Goal: Transaction & Acquisition: Purchase product/service

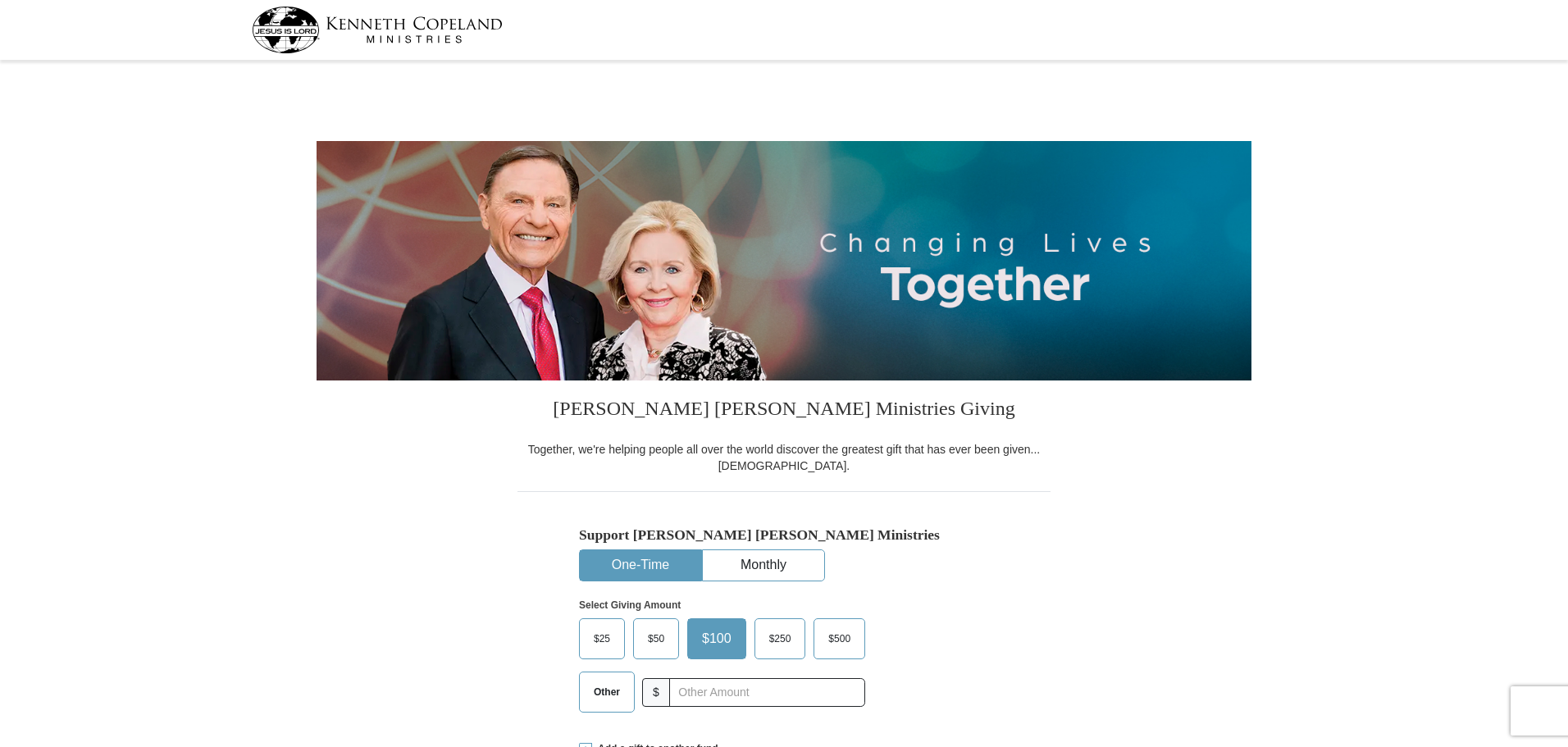
select select "OH"
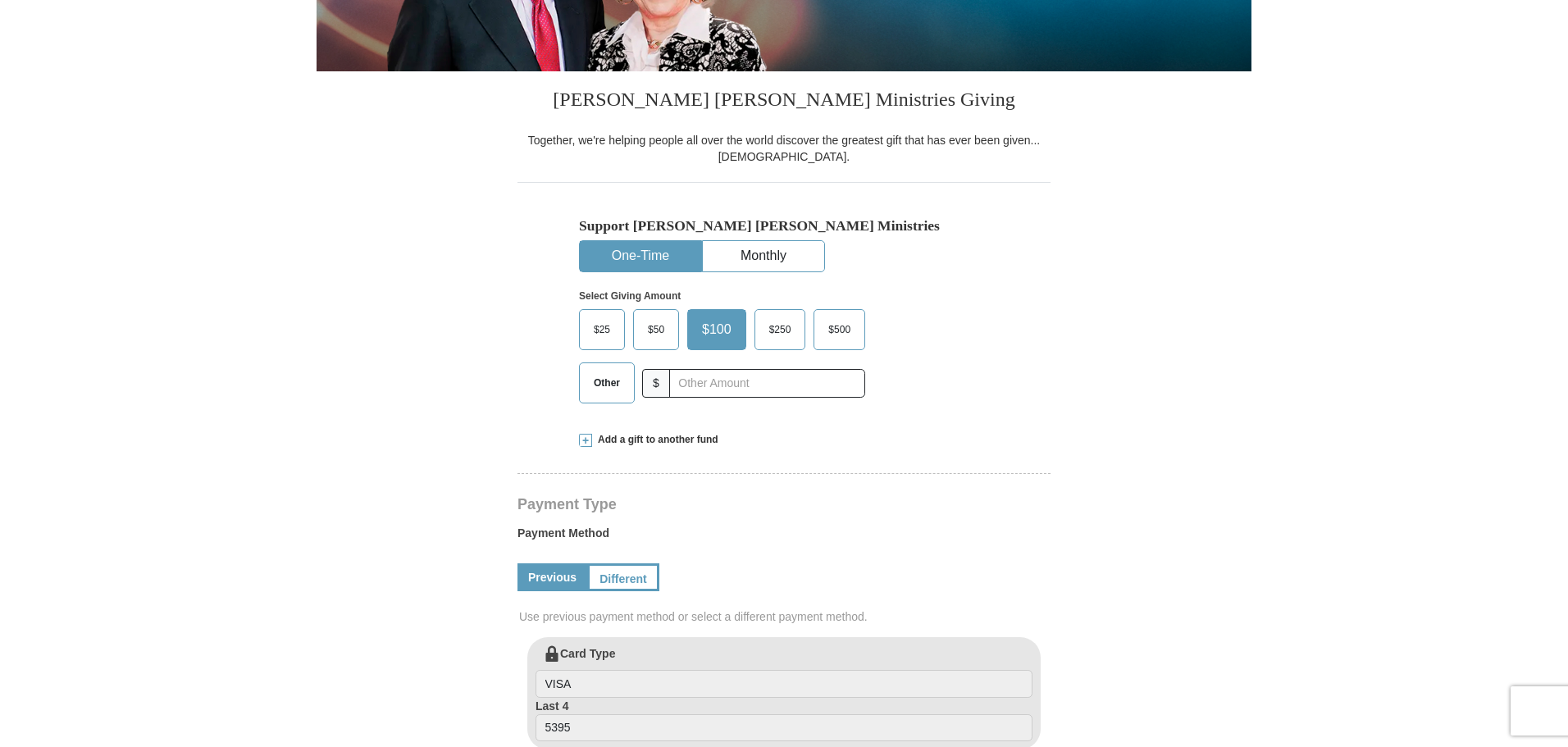
scroll to position [410, 0]
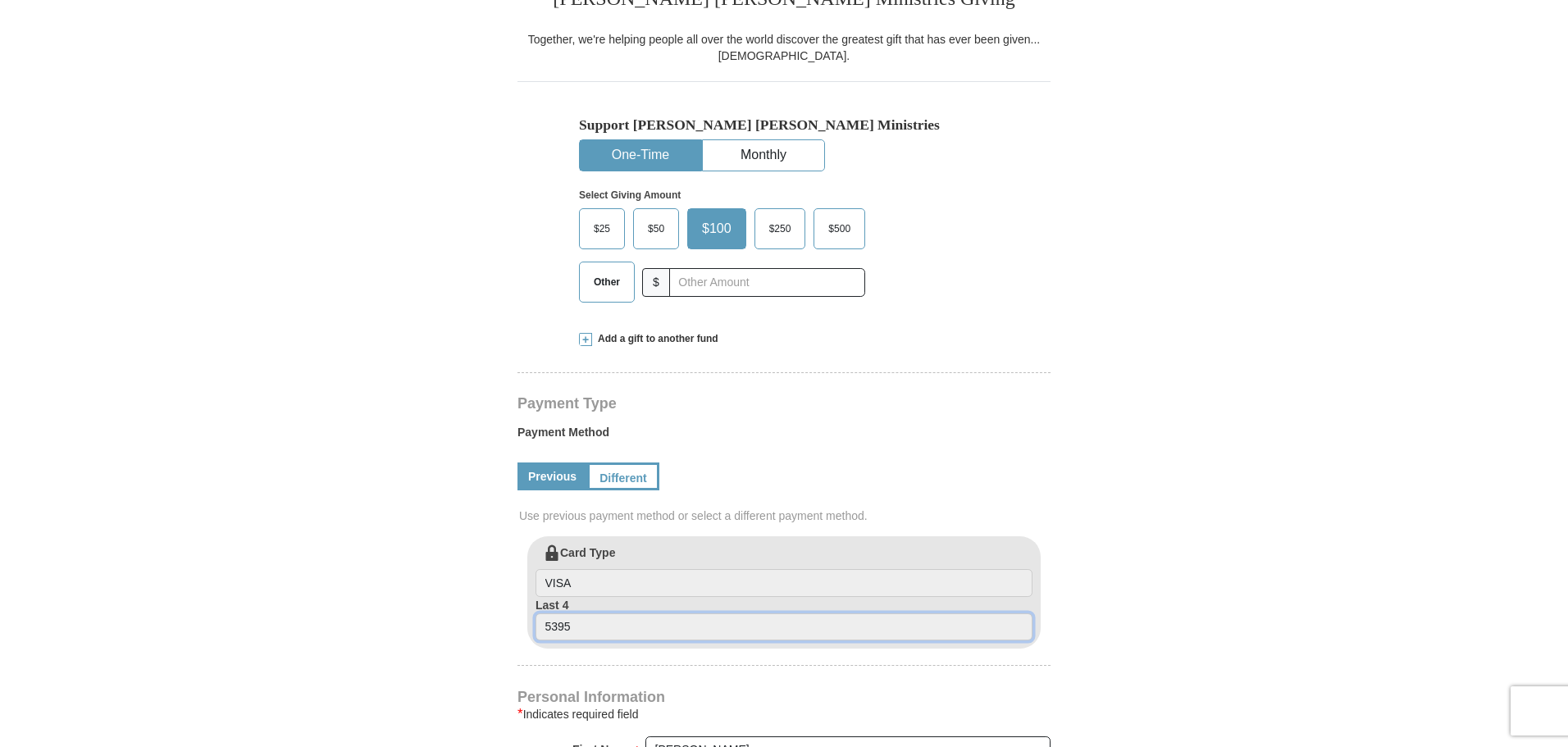
click at [599, 630] on input "5395" at bounding box center [784, 627] width 497 height 28
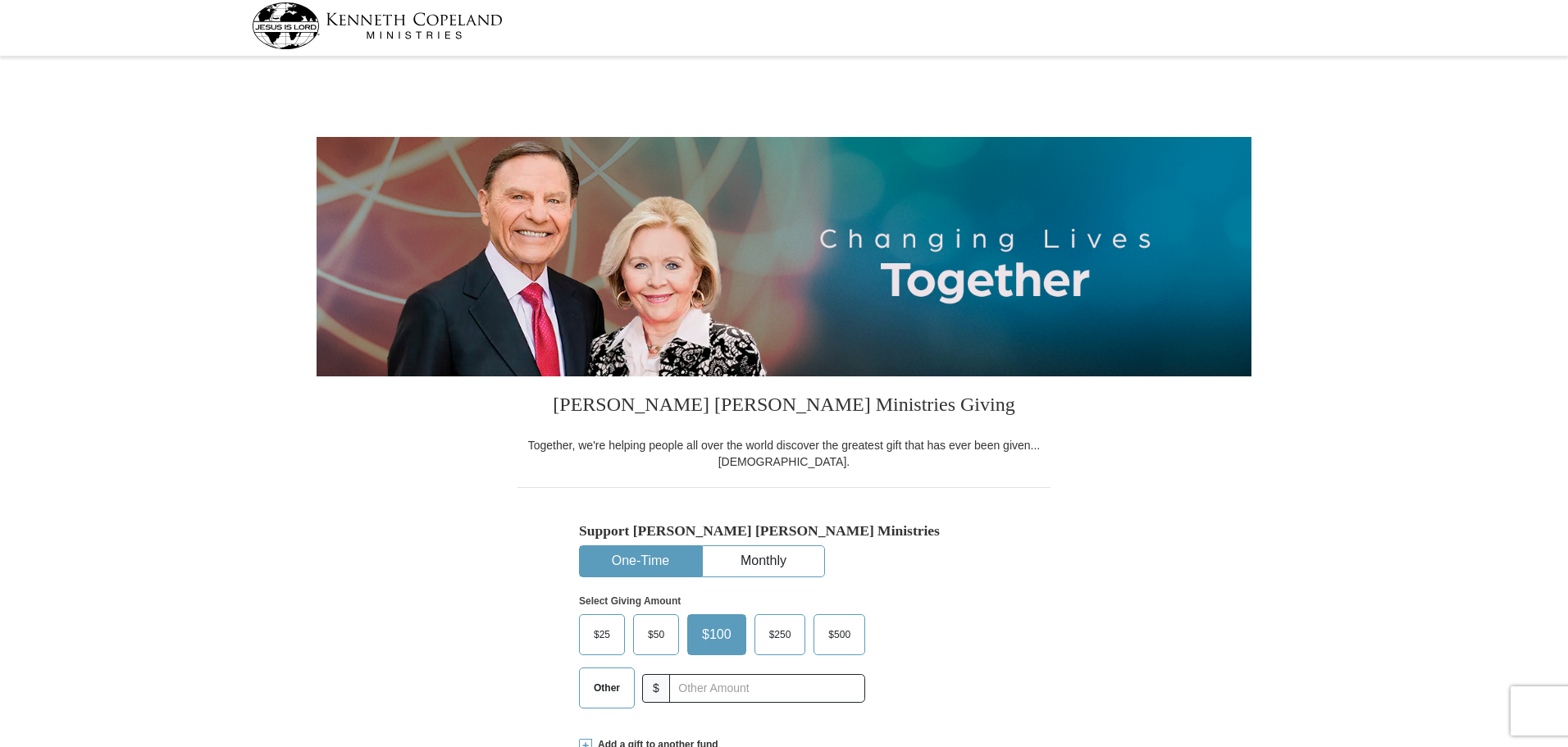
scroll to position [0, 0]
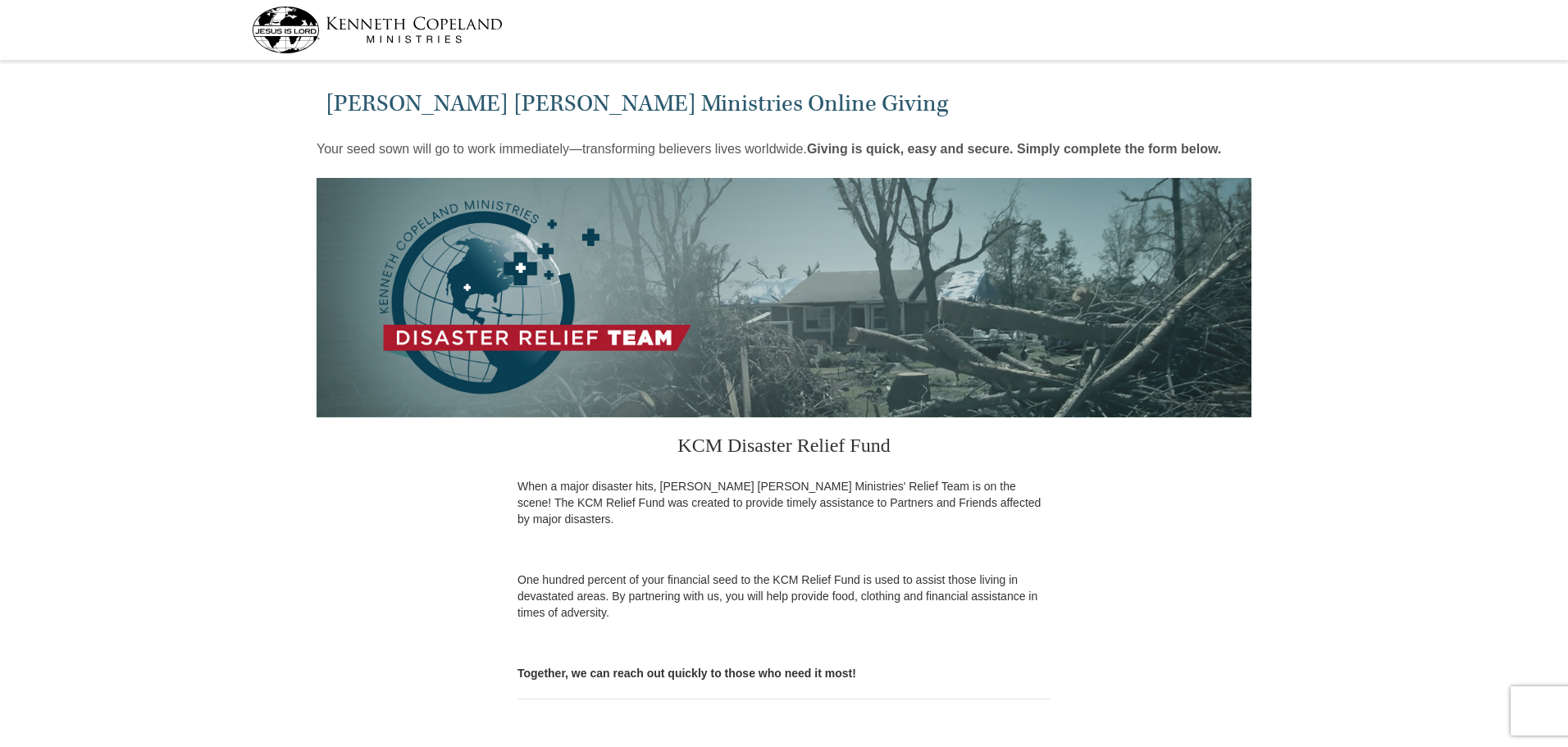
select select "OH"
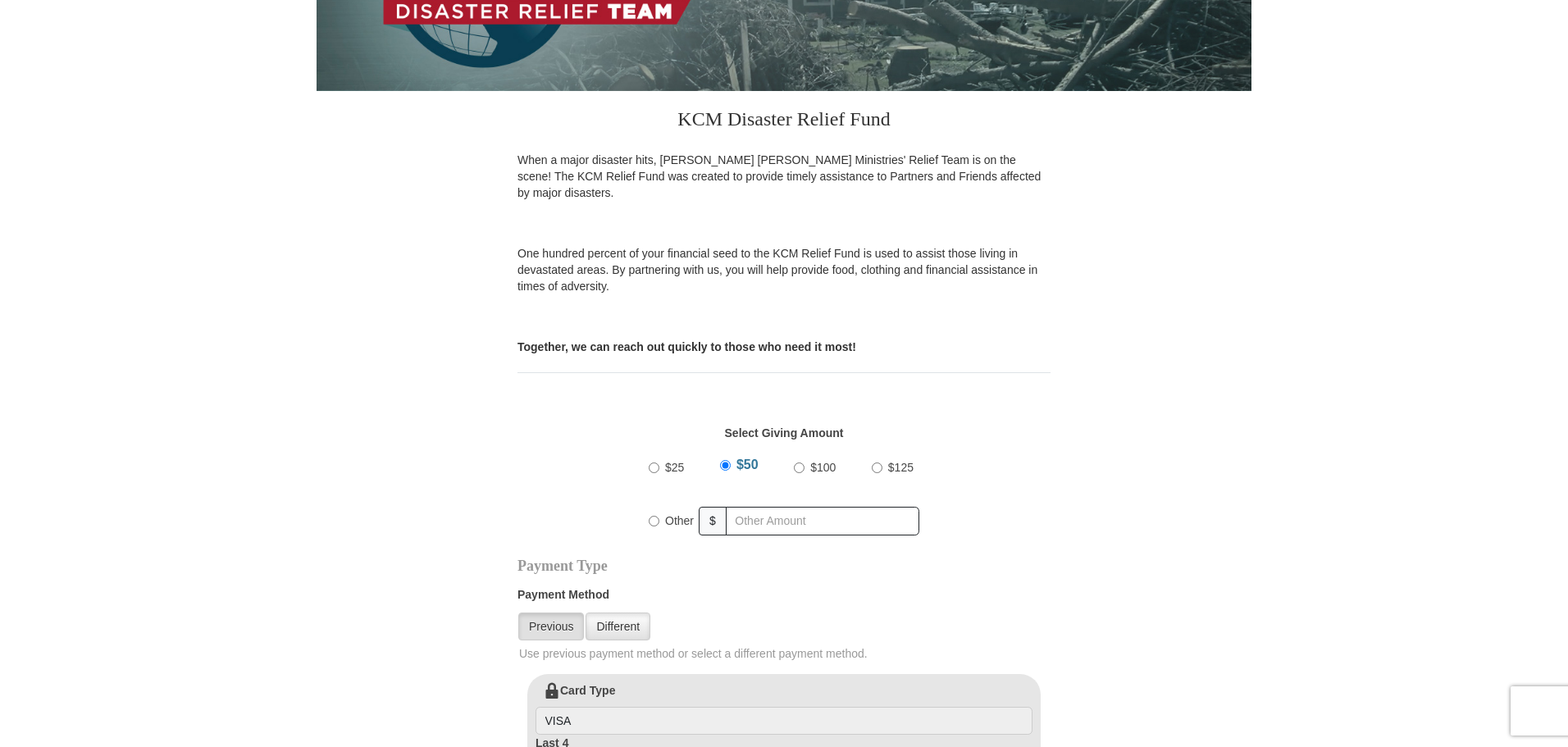
scroll to position [328, 0]
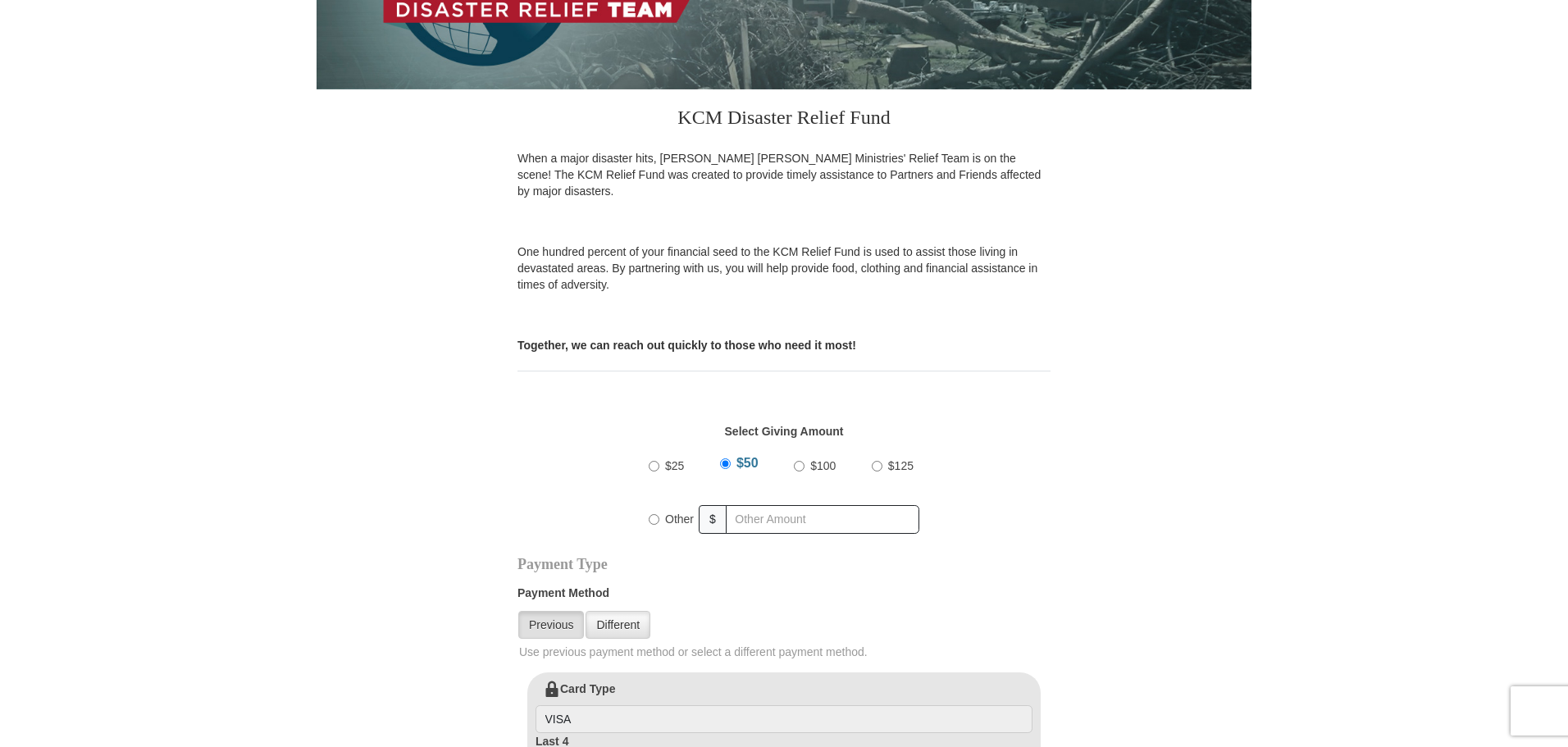
click at [799, 461] on input "$100" at bounding box center [799, 466] width 11 height 11
radio input "true"
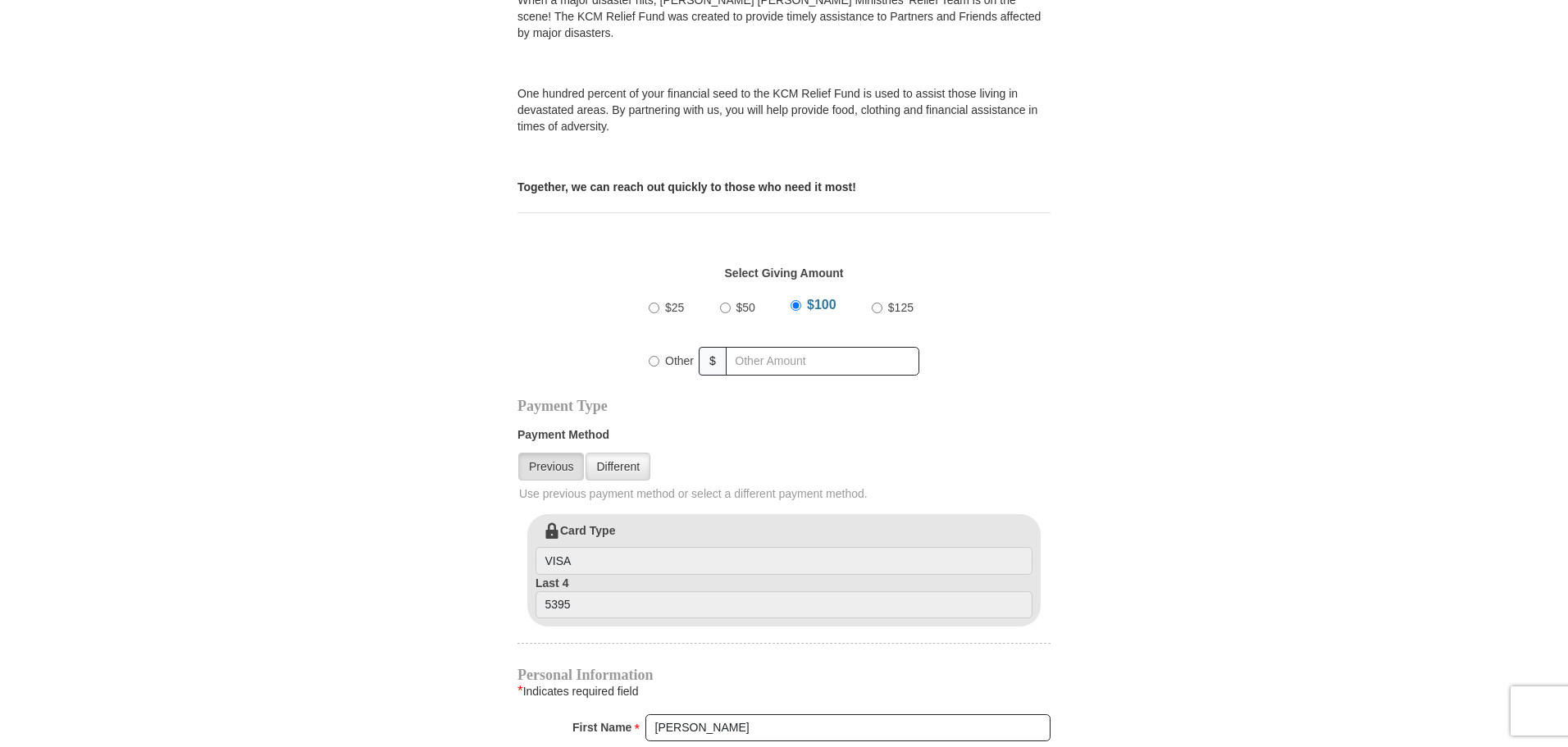
scroll to position [492, 0]
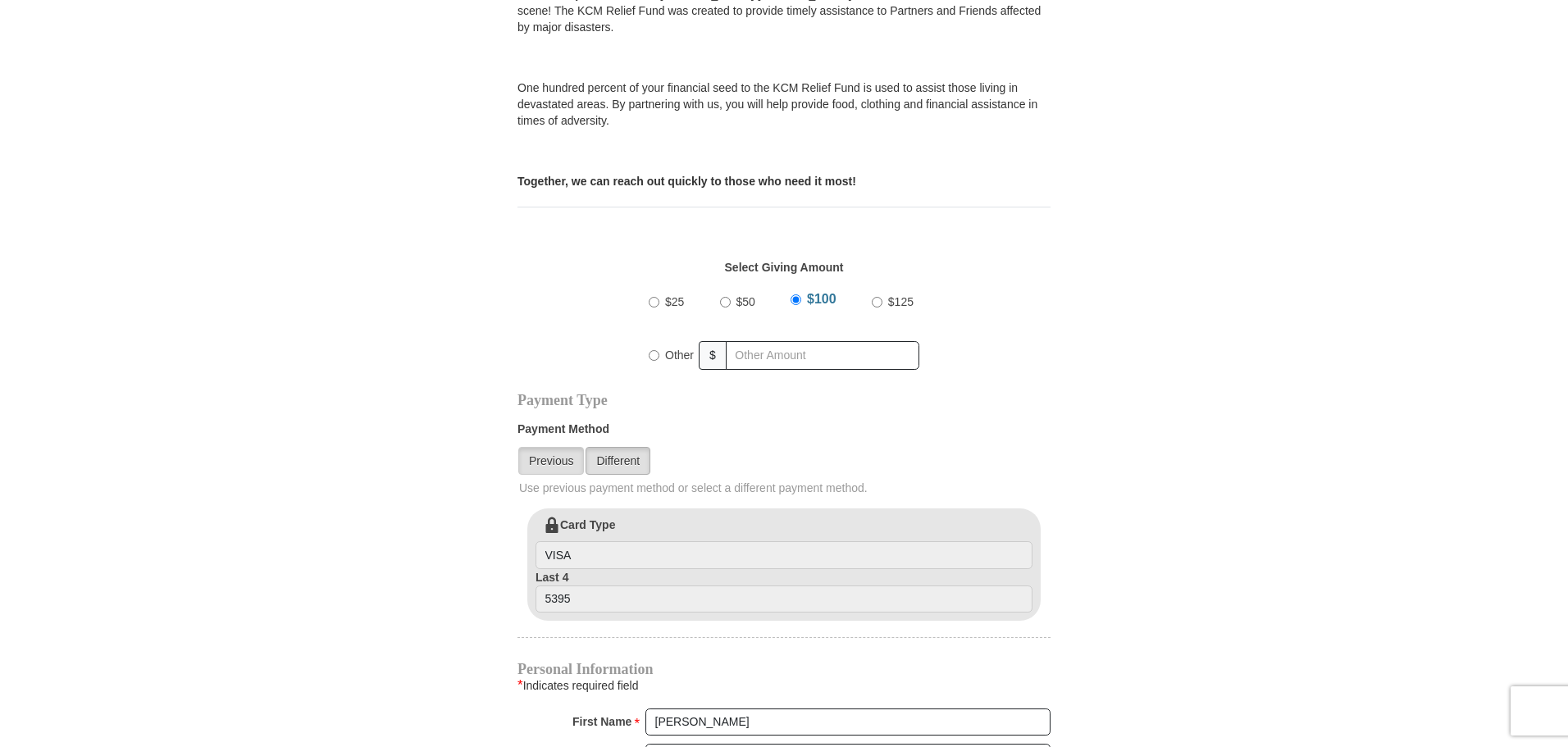
click at [624, 447] on link "Different" at bounding box center [618, 461] width 65 height 28
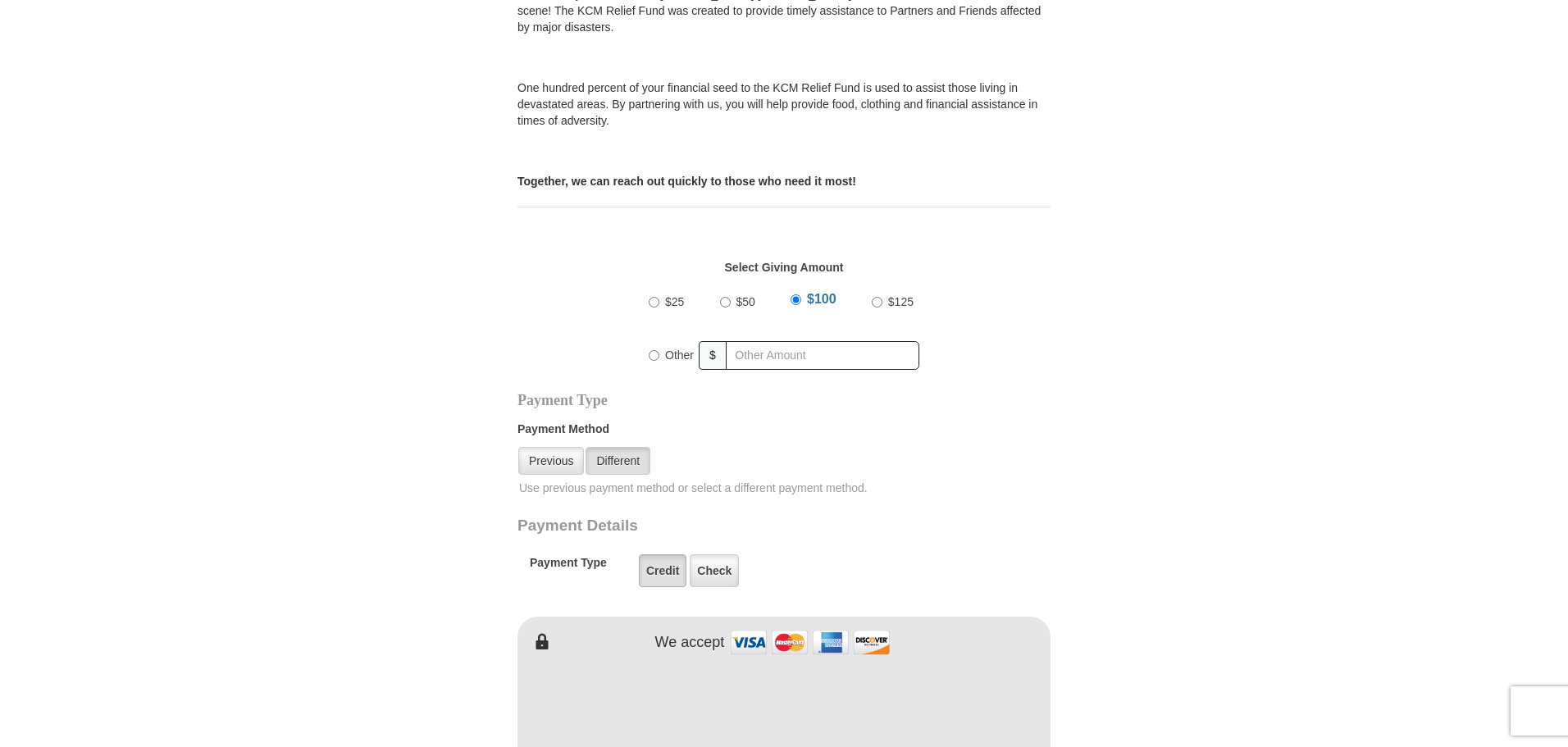
click at [669, 555] on label "Credit" at bounding box center [663, 571] width 48 height 33
click at [0, 0] on input "Credit" at bounding box center [0, 0] width 0 height 0
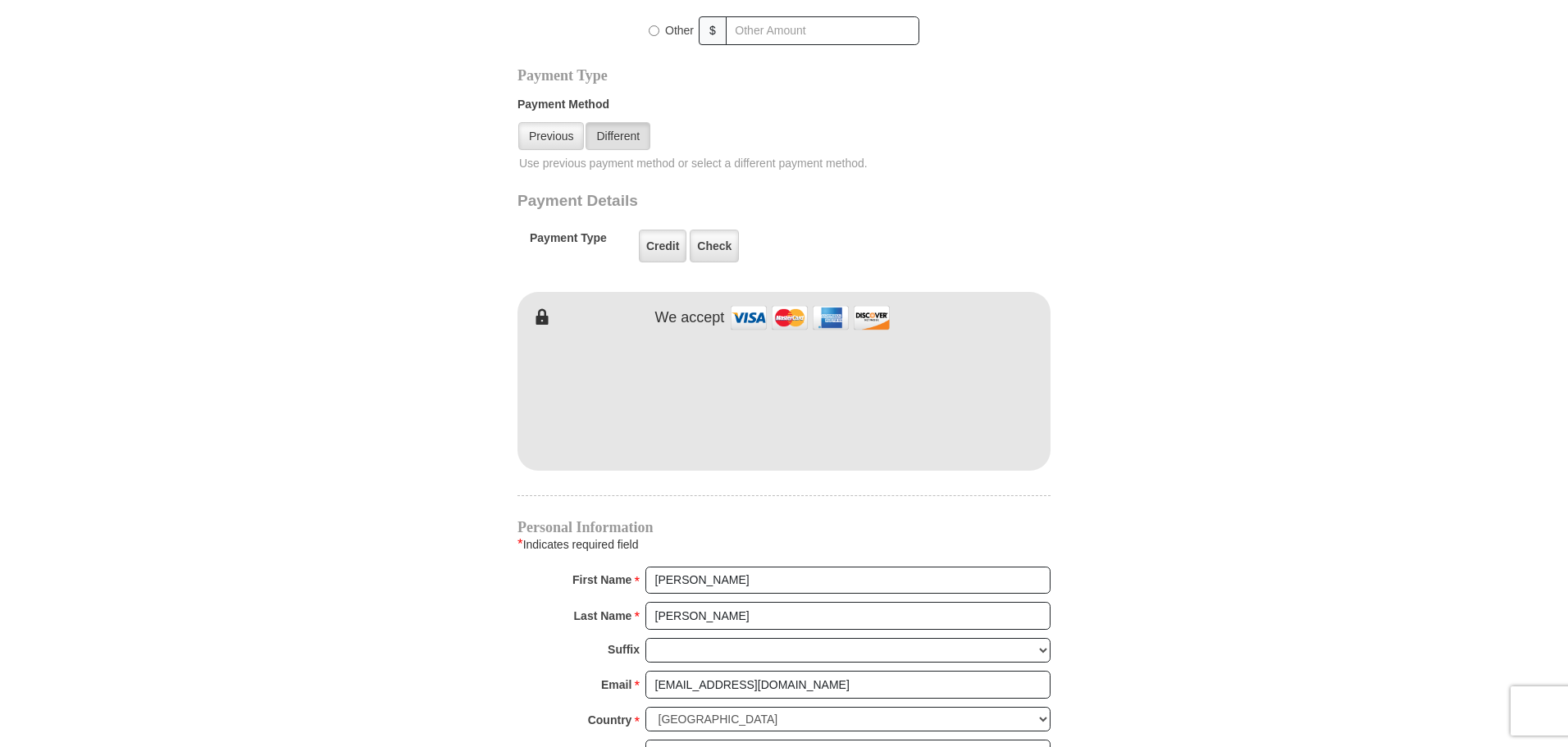
scroll to position [820, 0]
click at [702, 564] on input "[PERSON_NAME]" at bounding box center [848, 577] width 406 height 28
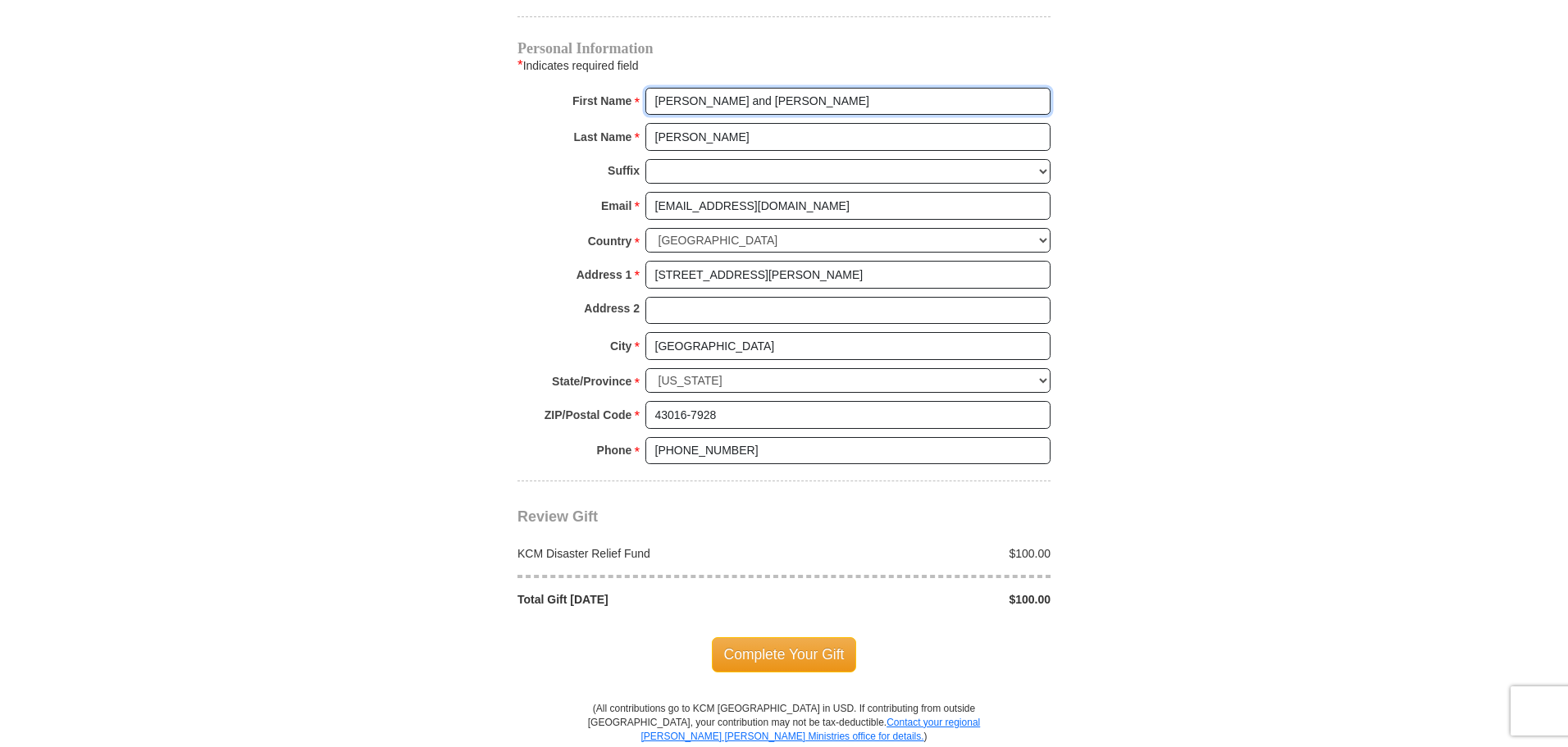
scroll to position [1313, 0]
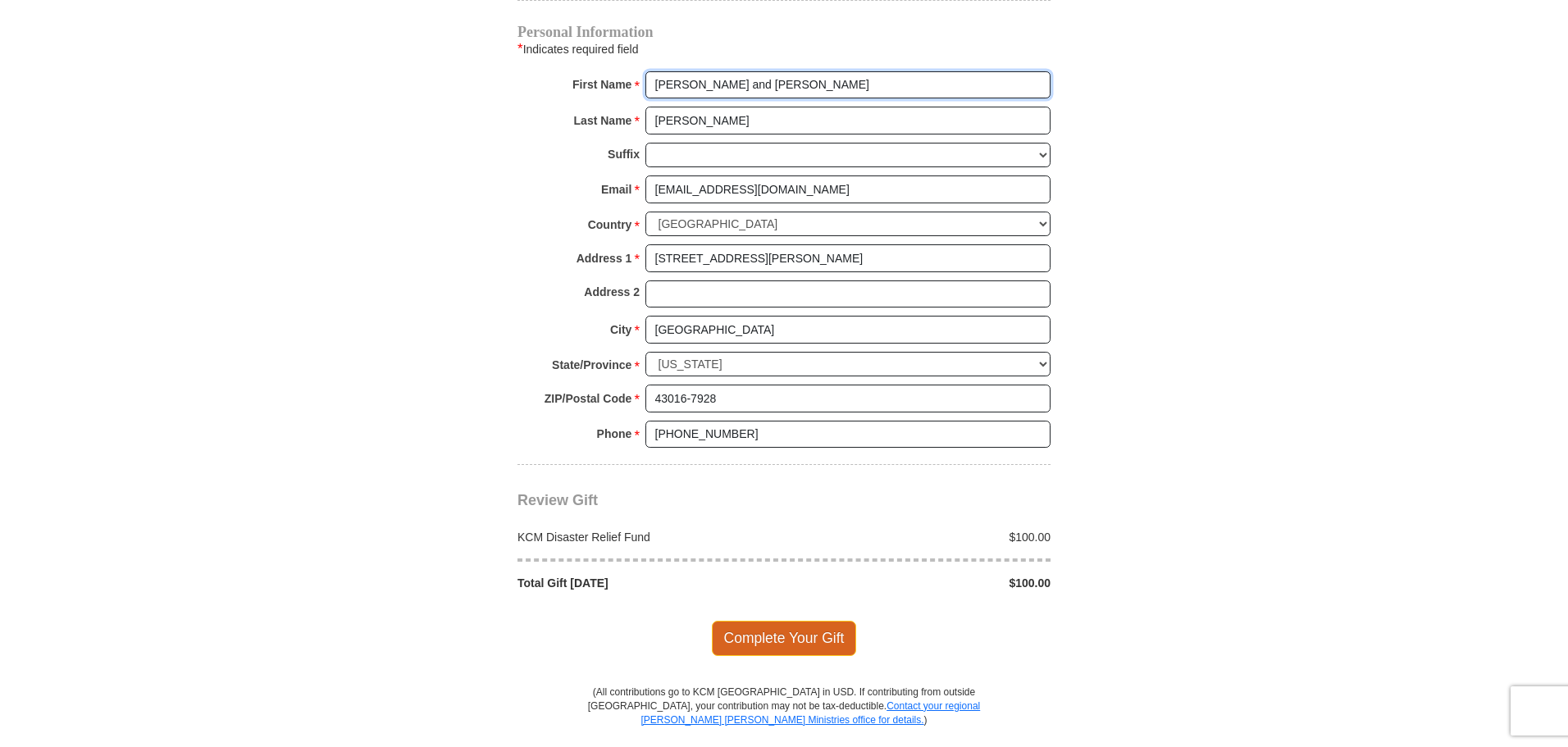
type input "[PERSON_NAME] and [PERSON_NAME]"
click at [777, 624] on span "Complete Your Gift" at bounding box center [785, 638] width 146 height 35
